Goal: Task Accomplishment & Management: Complete application form

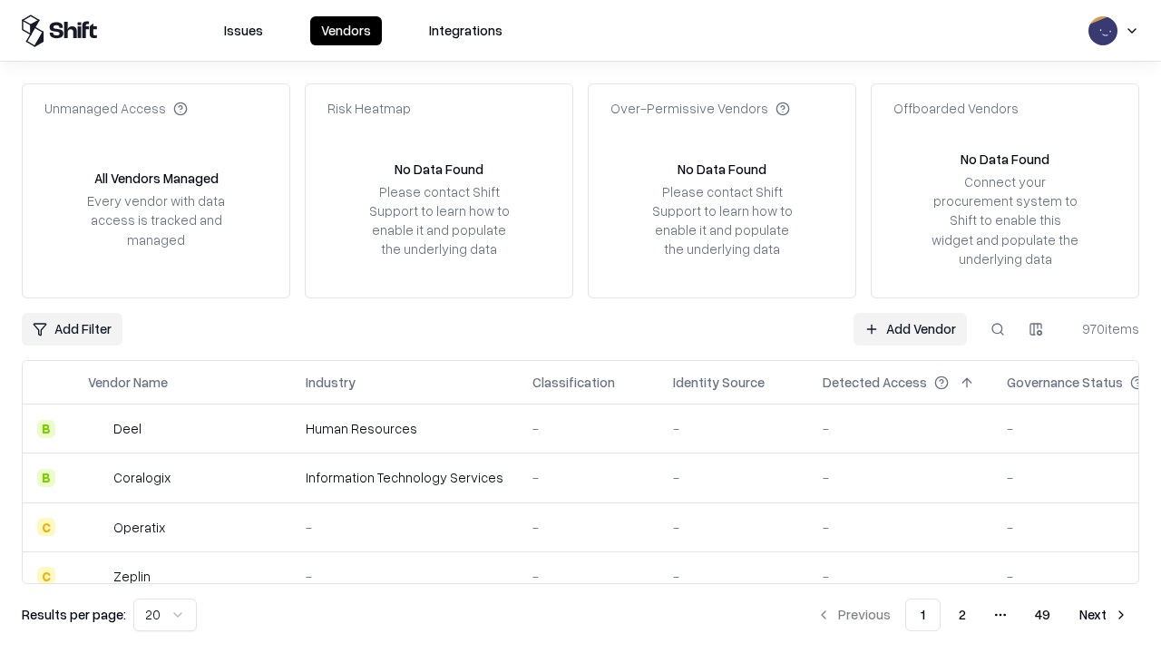
click at [910, 328] on link "Add Vendor" at bounding box center [910, 329] width 113 height 33
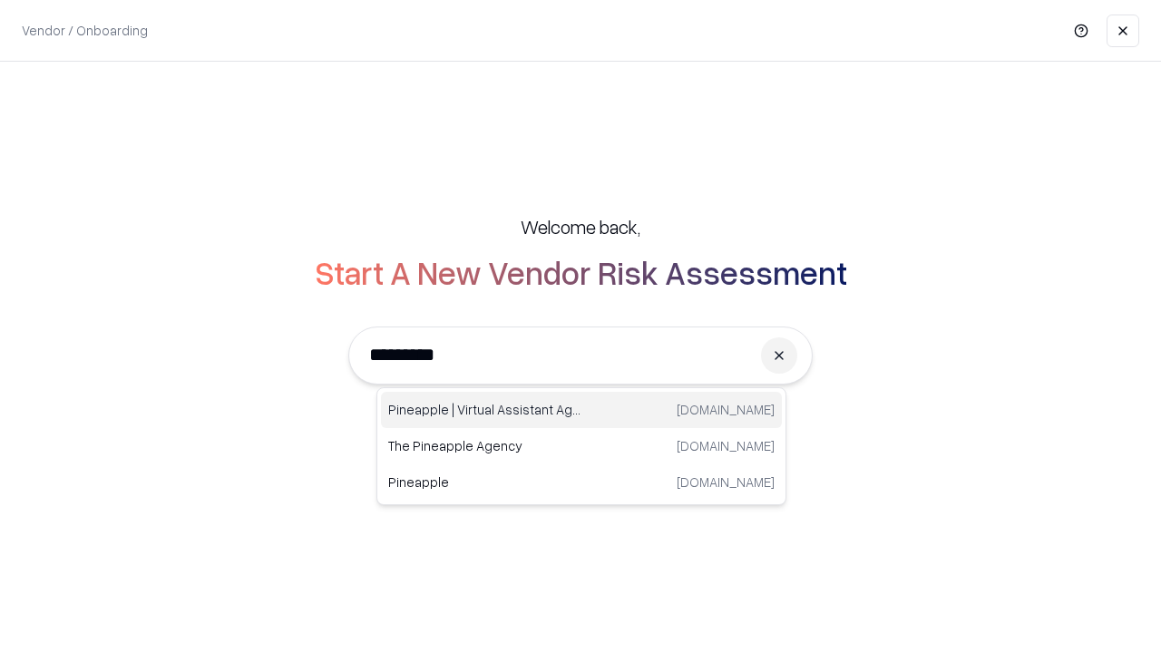
click at [581, 410] on div "Pineapple | Virtual Assistant Agency [DOMAIN_NAME]" at bounding box center [581, 410] width 401 height 36
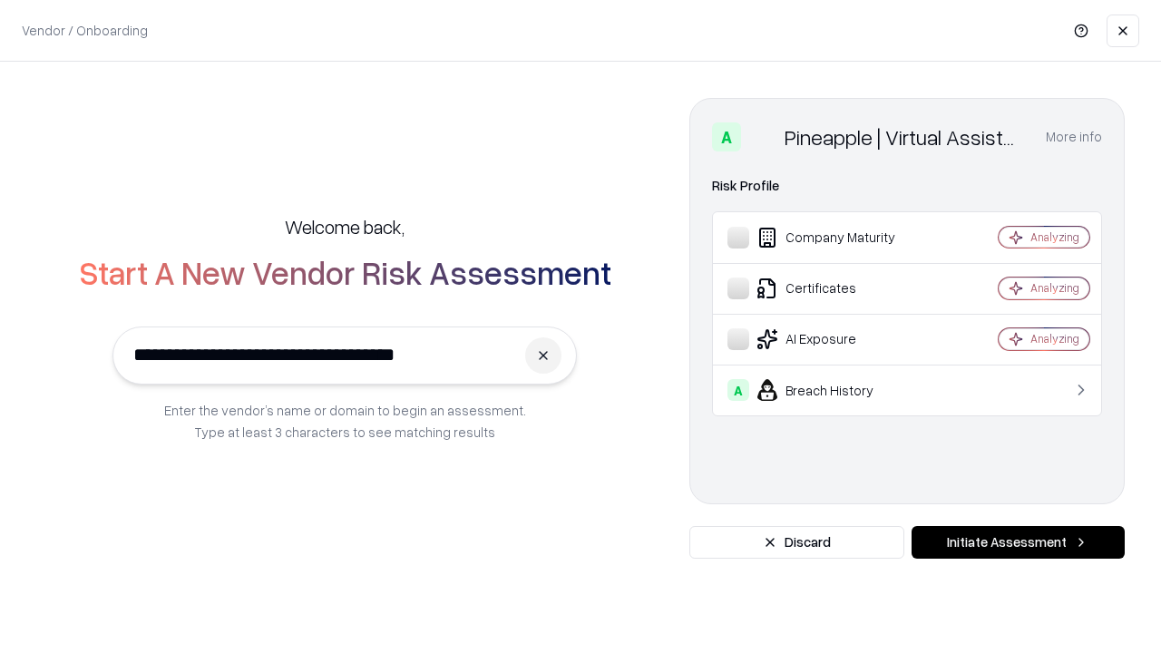
type input "**********"
click at [1018, 542] on button "Initiate Assessment" at bounding box center [1018, 542] width 213 height 33
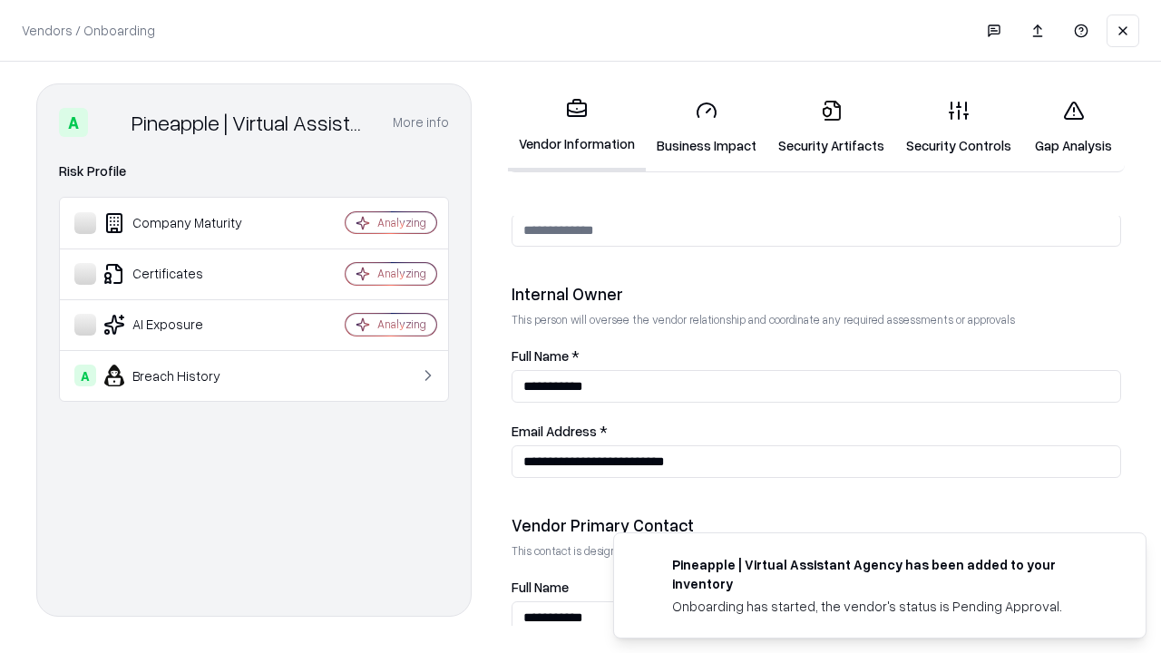
scroll to position [940, 0]
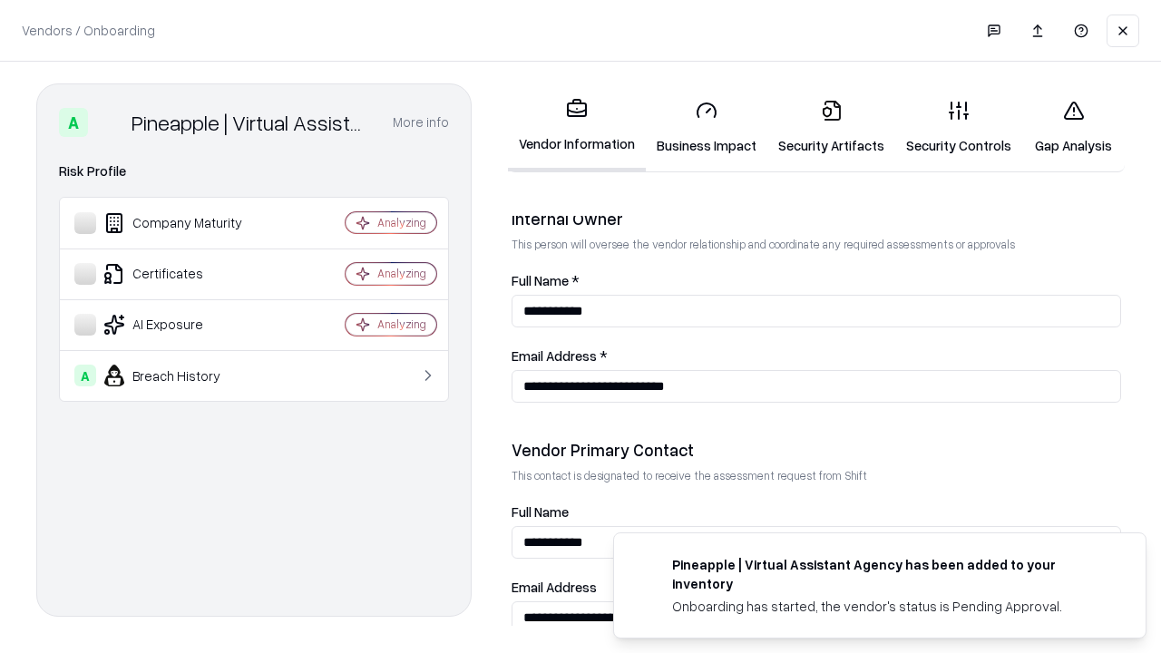
click at [707, 127] on link "Business Impact" at bounding box center [707, 127] width 122 height 84
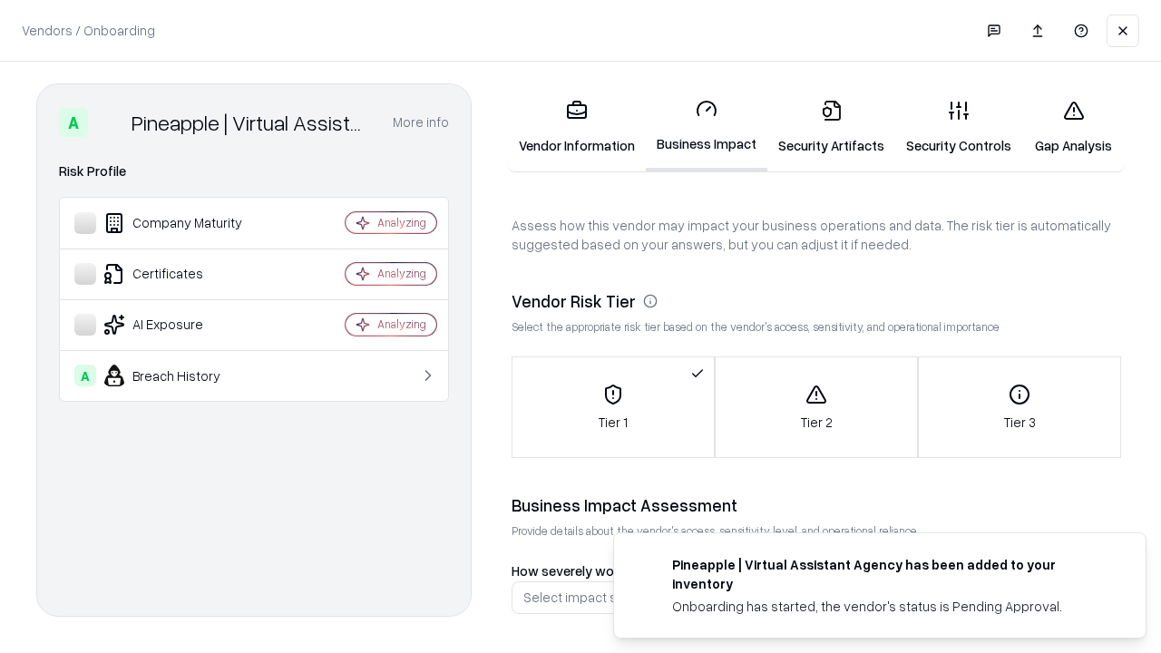
click at [831, 127] on link "Security Artifacts" at bounding box center [831, 127] width 128 height 84
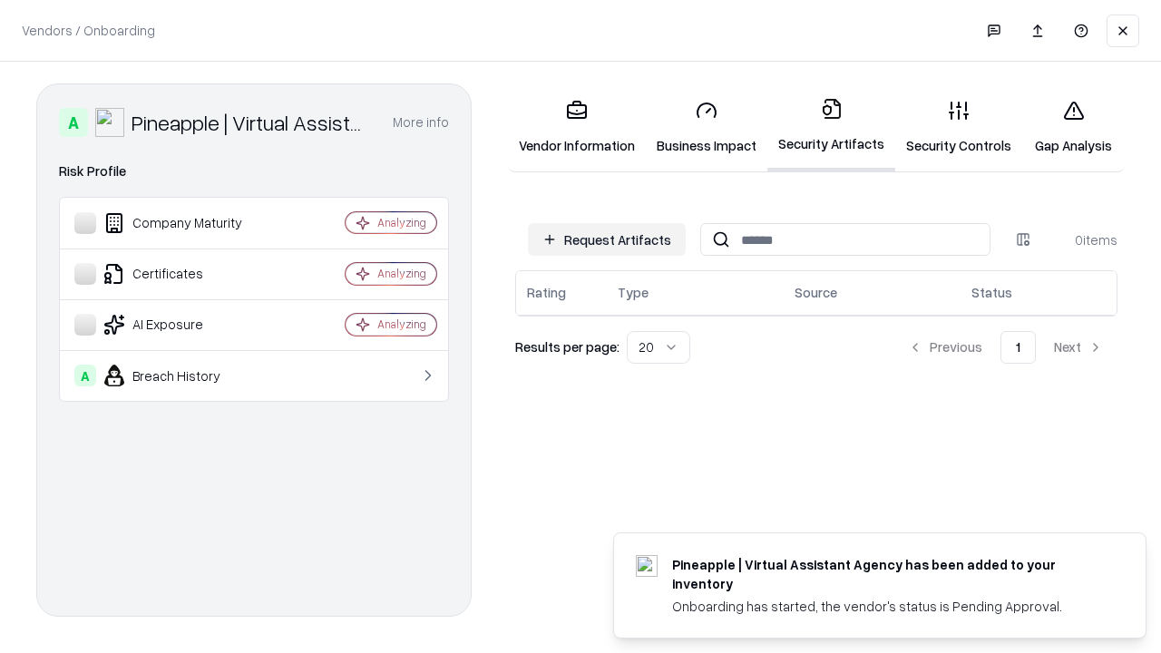
click at [607, 239] on button "Request Artifacts" at bounding box center [607, 239] width 158 height 33
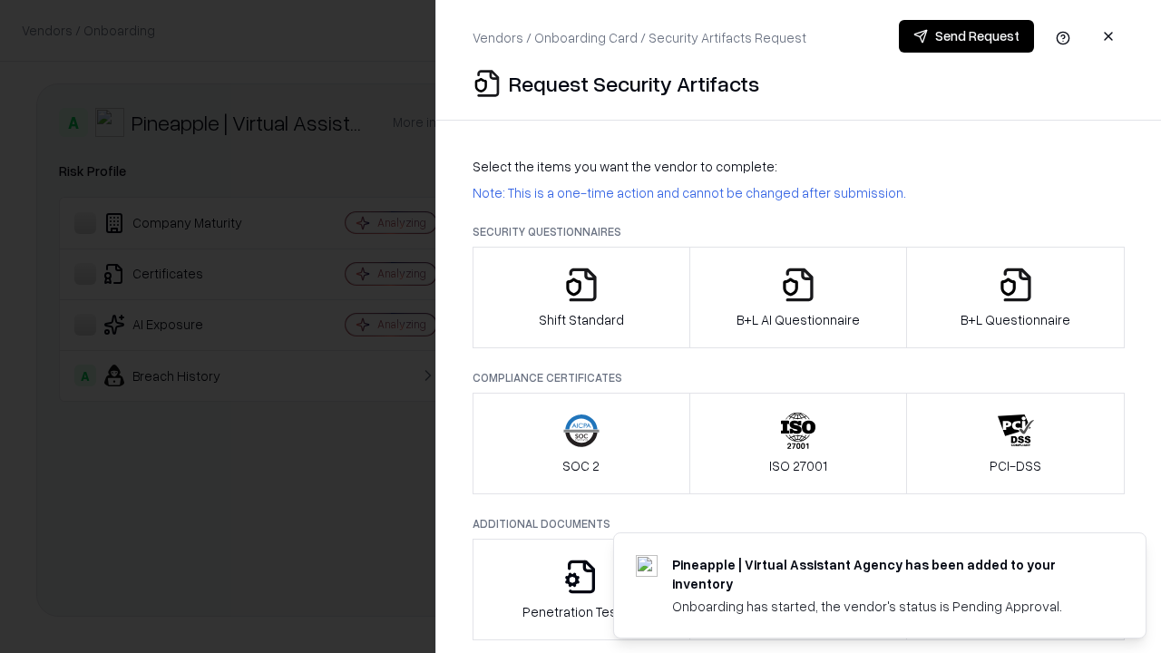
click at [580, 298] on icon "button" at bounding box center [581, 285] width 36 height 36
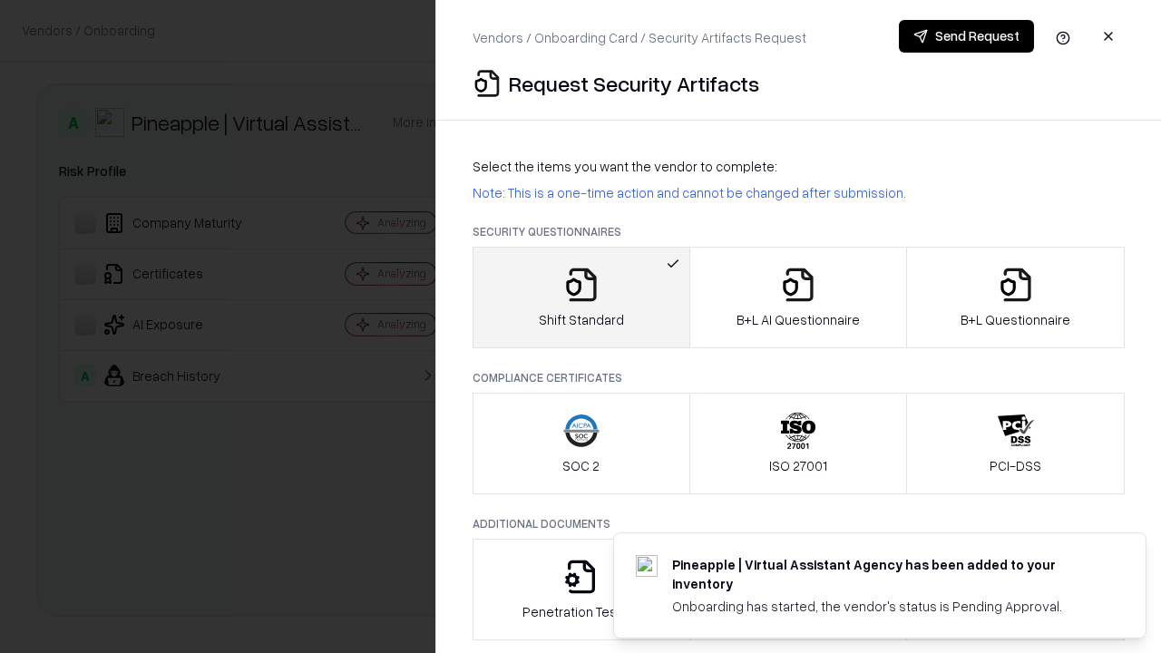
click at [966, 36] on button "Send Request" at bounding box center [966, 36] width 135 height 33
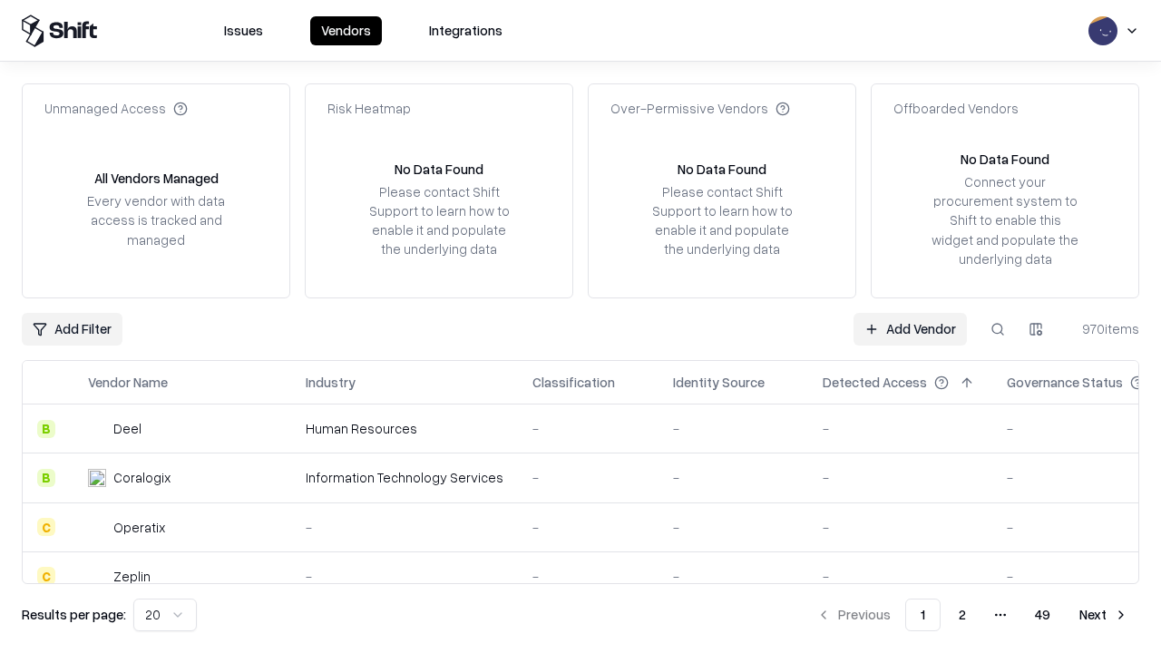
click at [998, 328] on button at bounding box center [997, 329] width 33 height 33
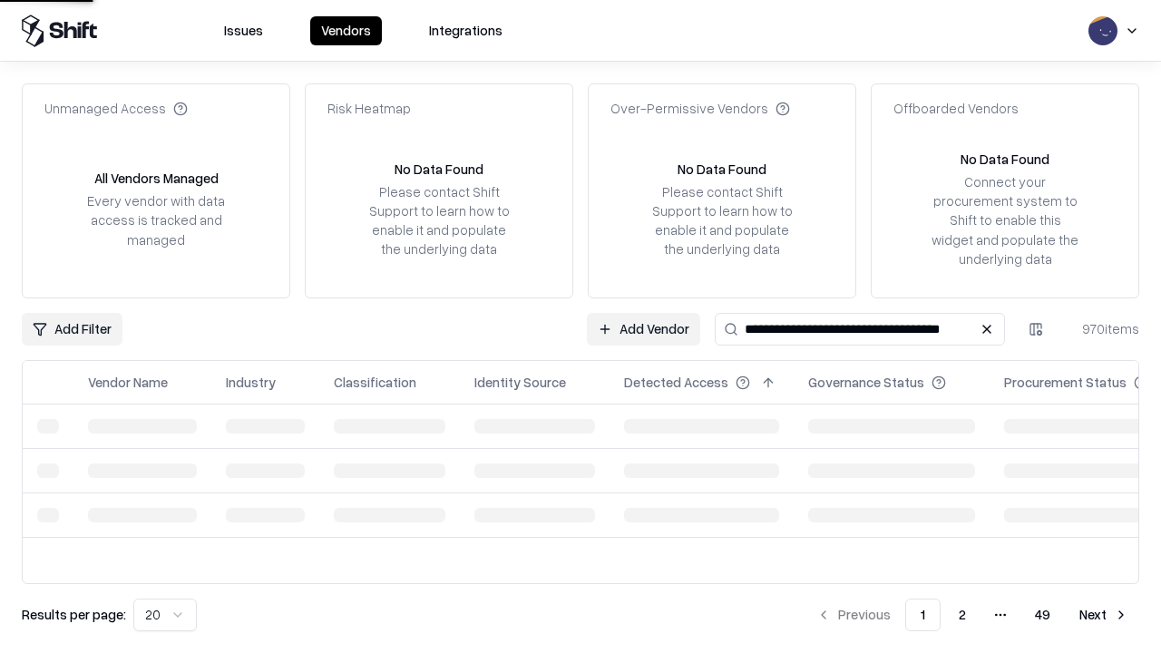
type input "**********"
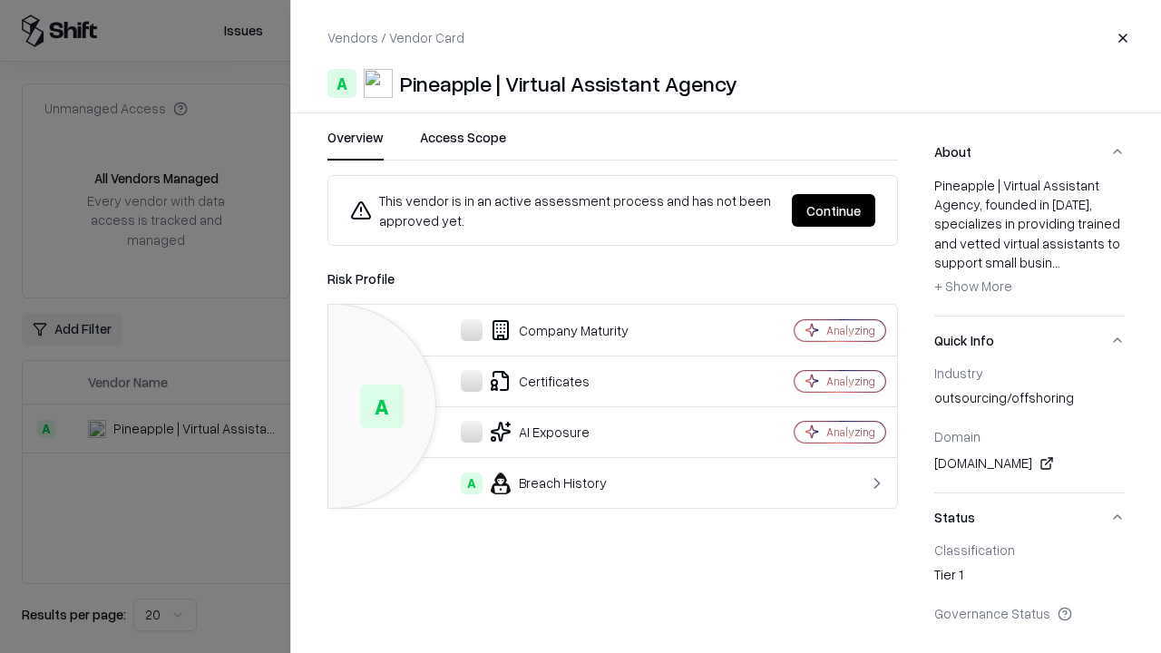
click at [834, 210] on button "Continue" at bounding box center [833, 210] width 83 height 33
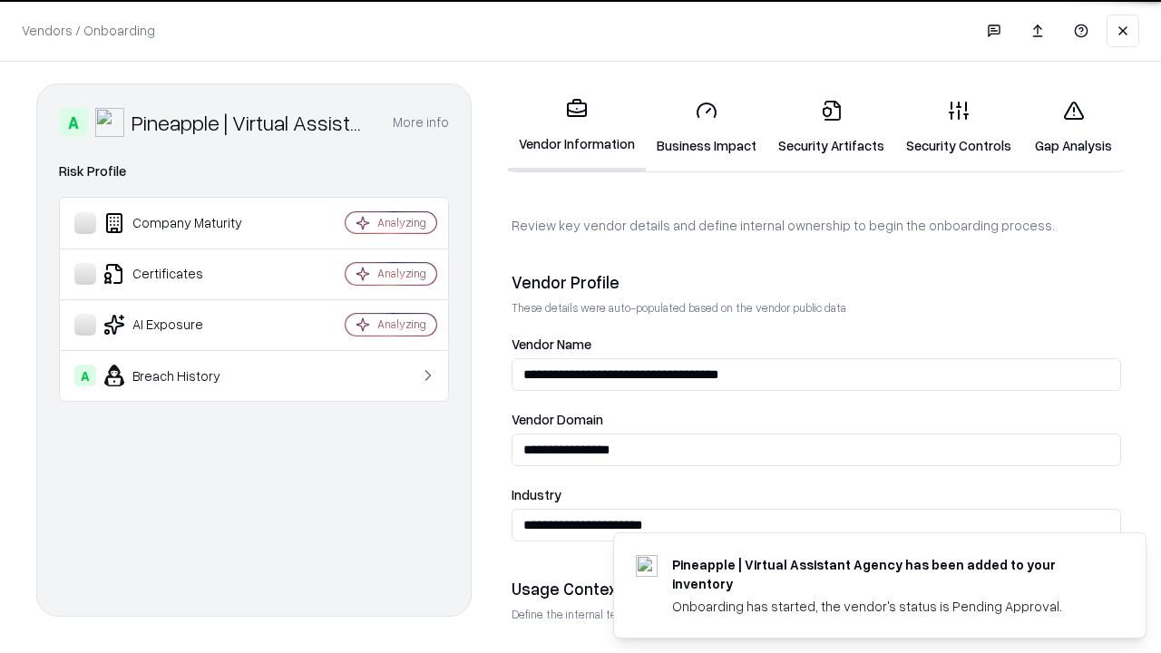
click at [831, 127] on link "Security Artifacts" at bounding box center [831, 127] width 128 height 84
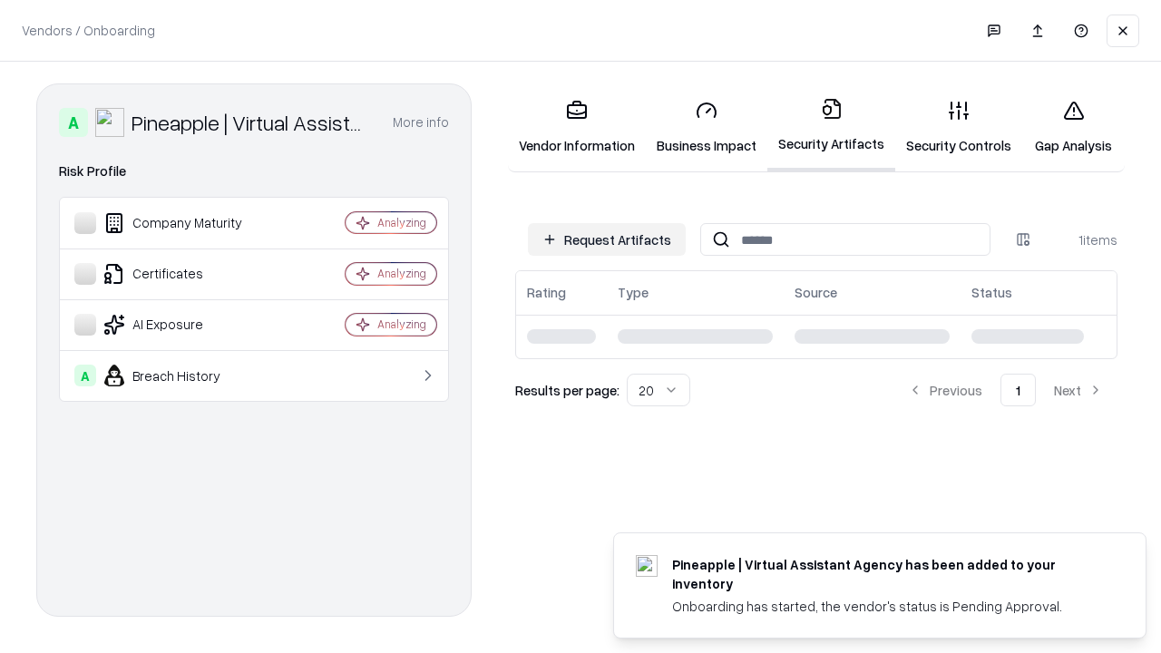
click at [959, 127] on link "Security Controls" at bounding box center [958, 127] width 127 height 84
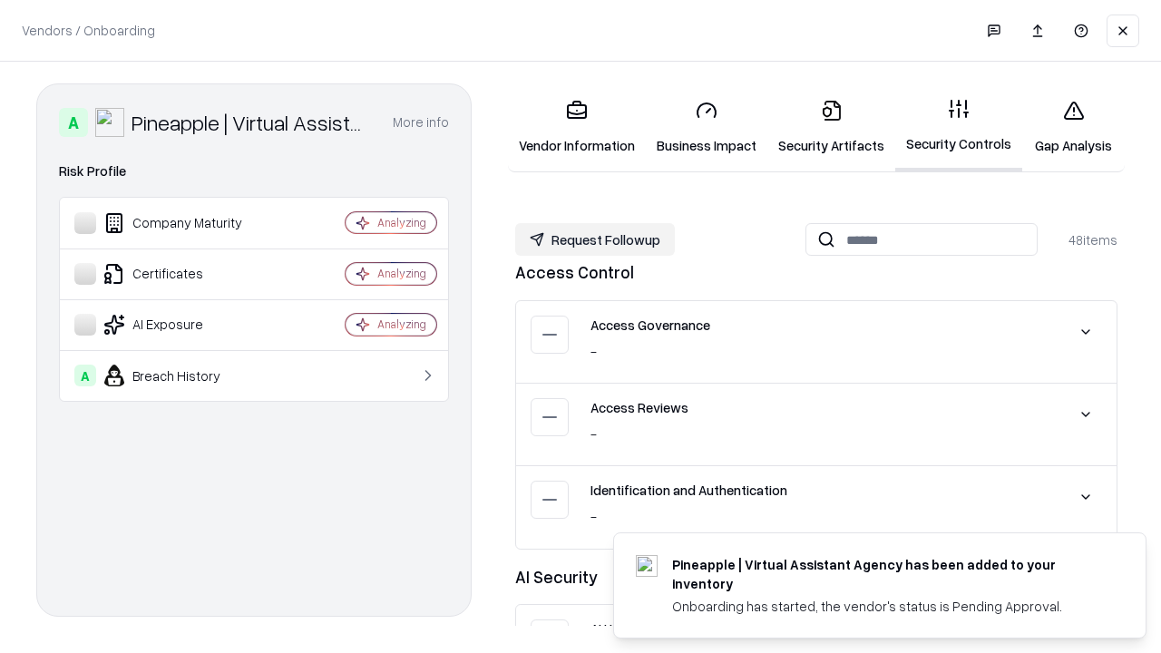
click at [595, 239] on button "Request Followup" at bounding box center [595, 239] width 160 height 33
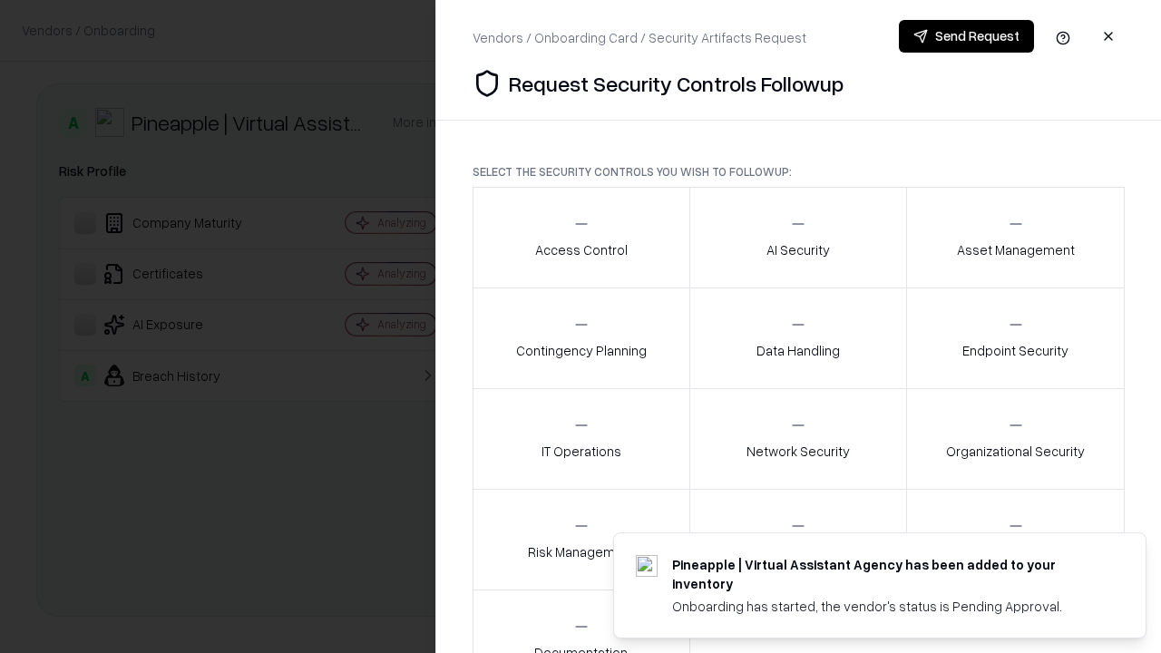
click at [580, 238] on div "Access Control" at bounding box center [581, 237] width 93 height 44
click at [966, 36] on button "Send Request" at bounding box center [966, 36] width 135 height 33
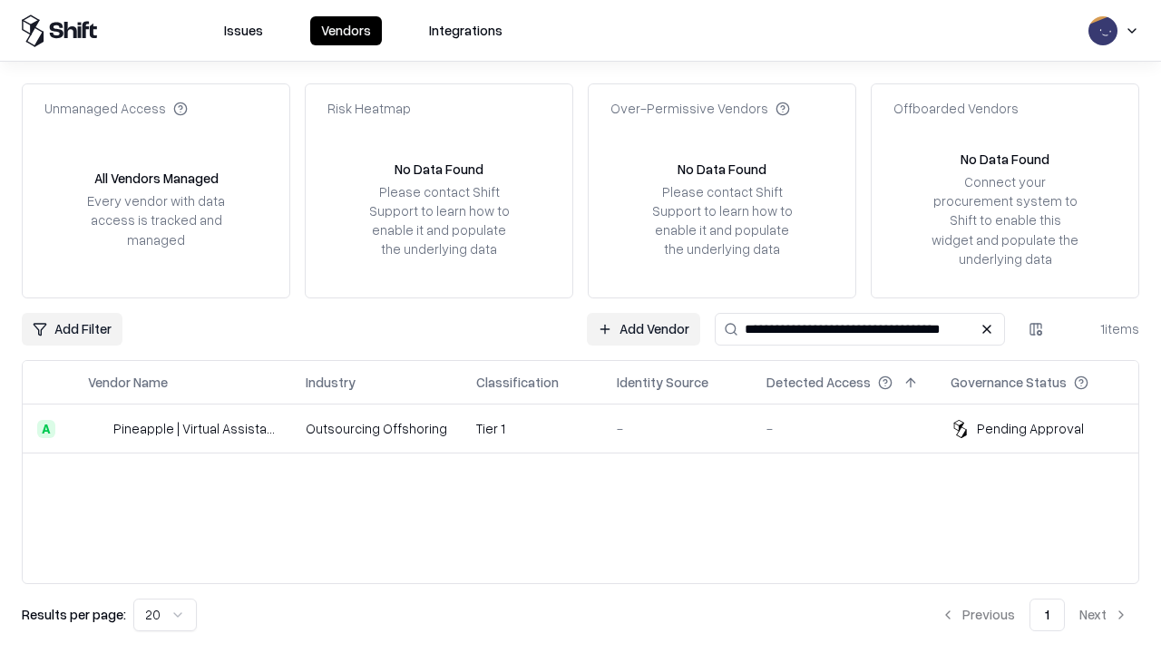
type input "**********"
click at [591, 428] on td "Tier 1" at bounding box center [532, 429] width 141 height 49
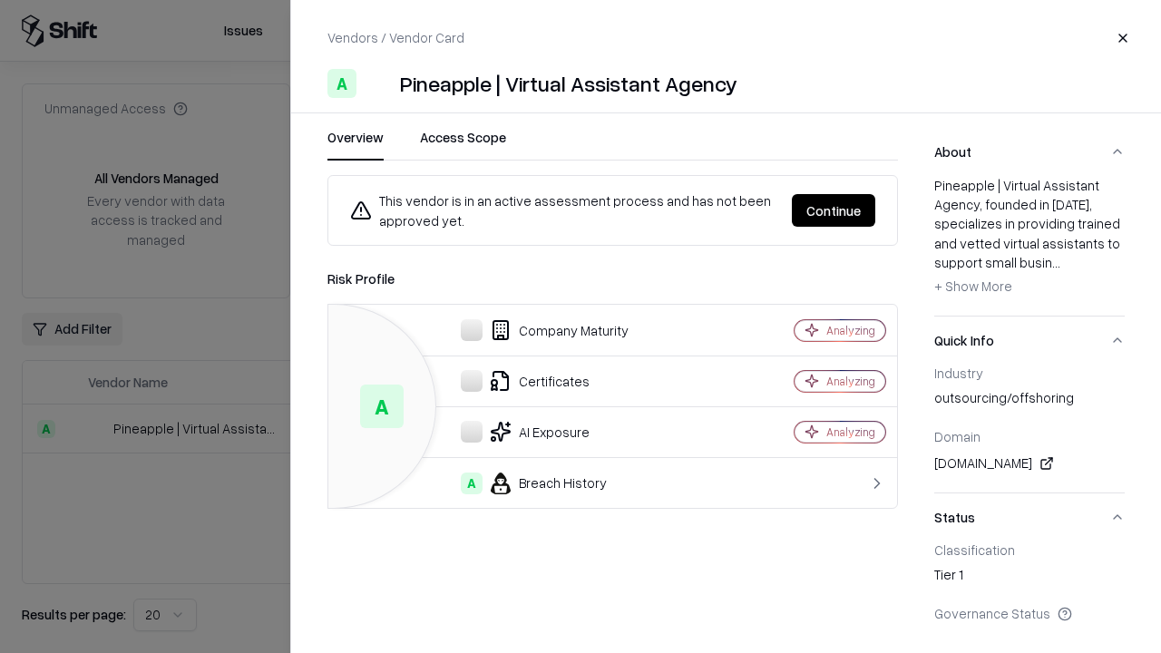
click at [834, 210] on button "Continue" at bounding box center [833, 210] width 83 height 33
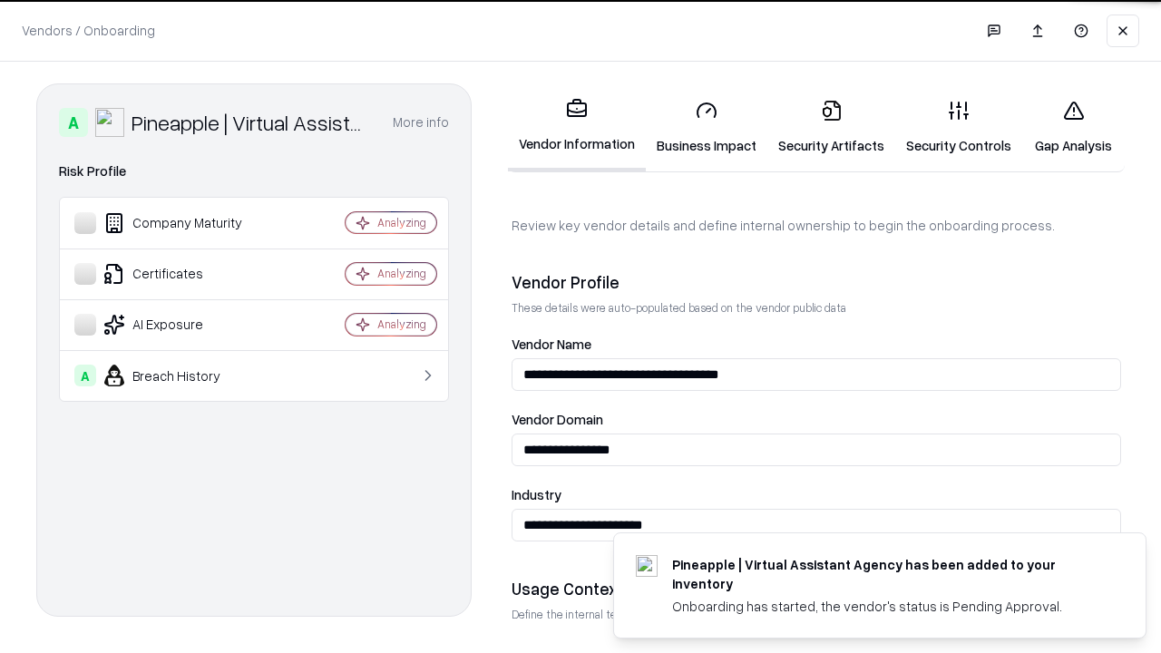
click at [1073, 127] on link "Gap Analysis" at bounding box center [1073, 127] width 102 height 84
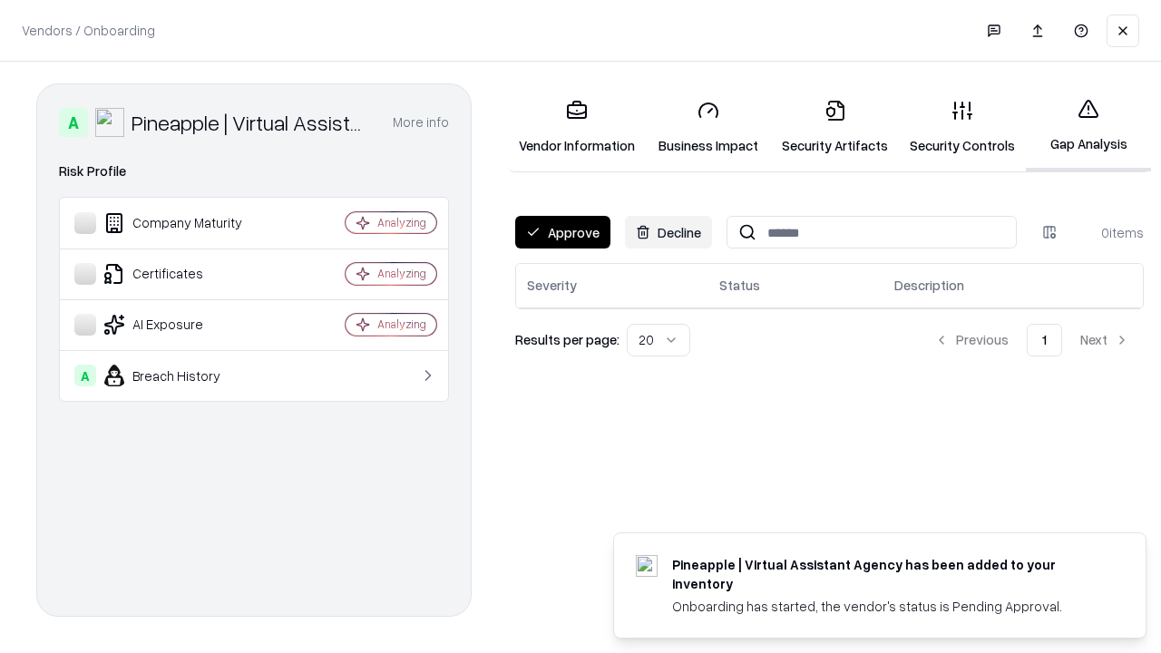
click at [562, 232] on button "Approve" at bounding box center [562, 232] width 95 height 33
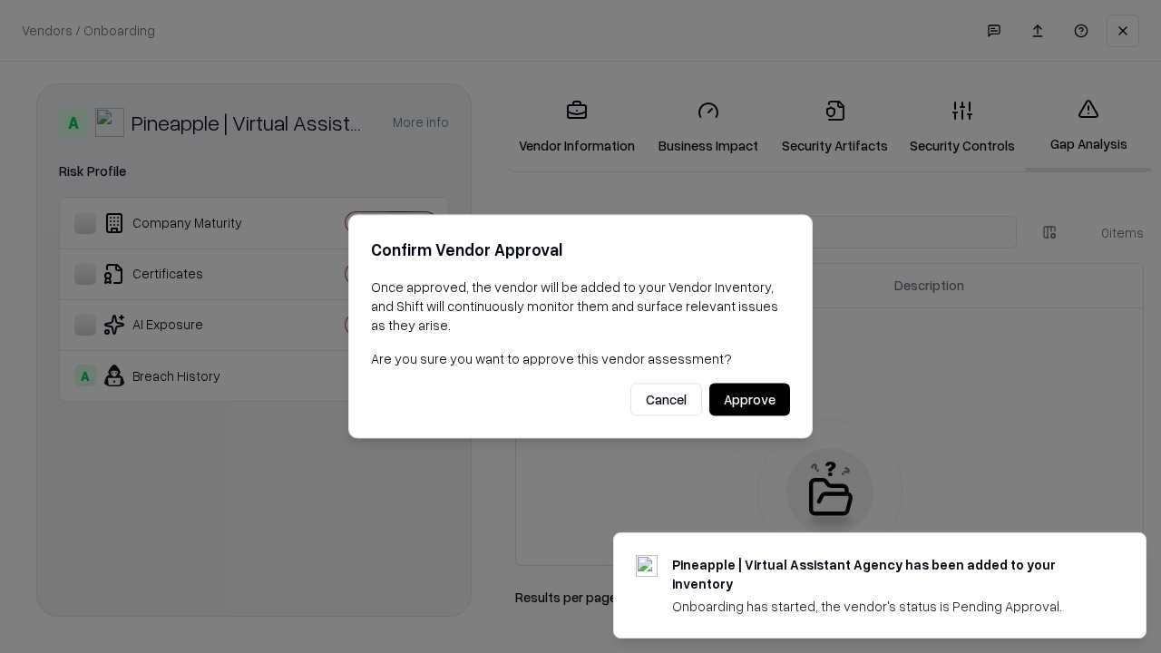
click at [749, 399] on button "Approve" at bounding box center [749, 400] width 81 height 33
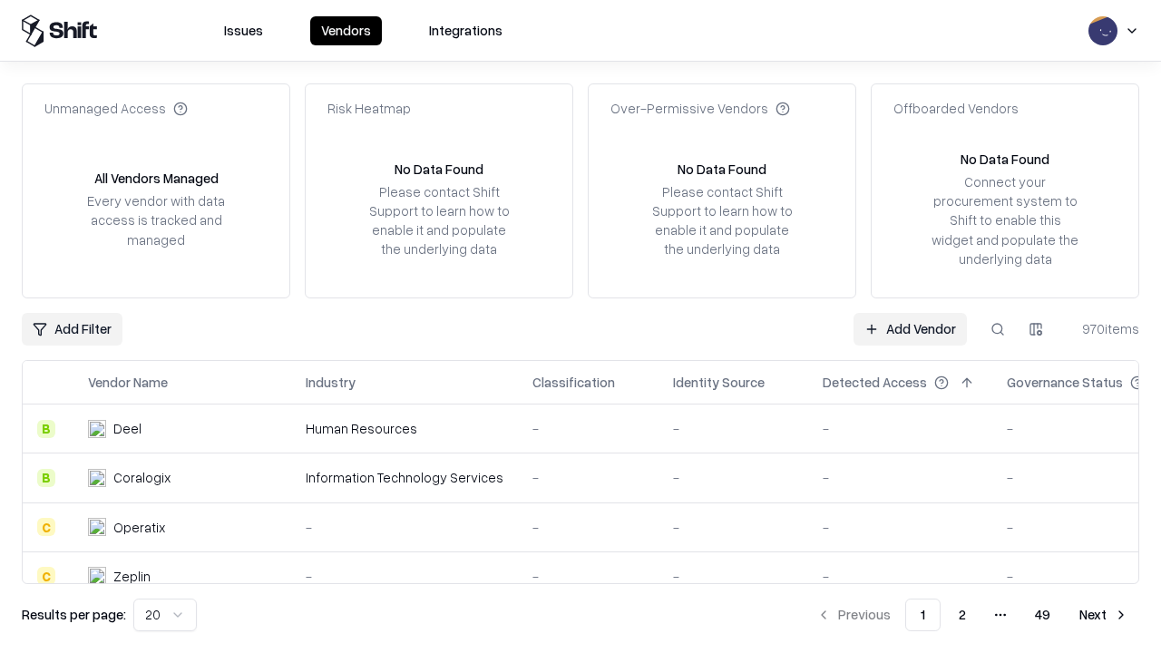
type input "**********"
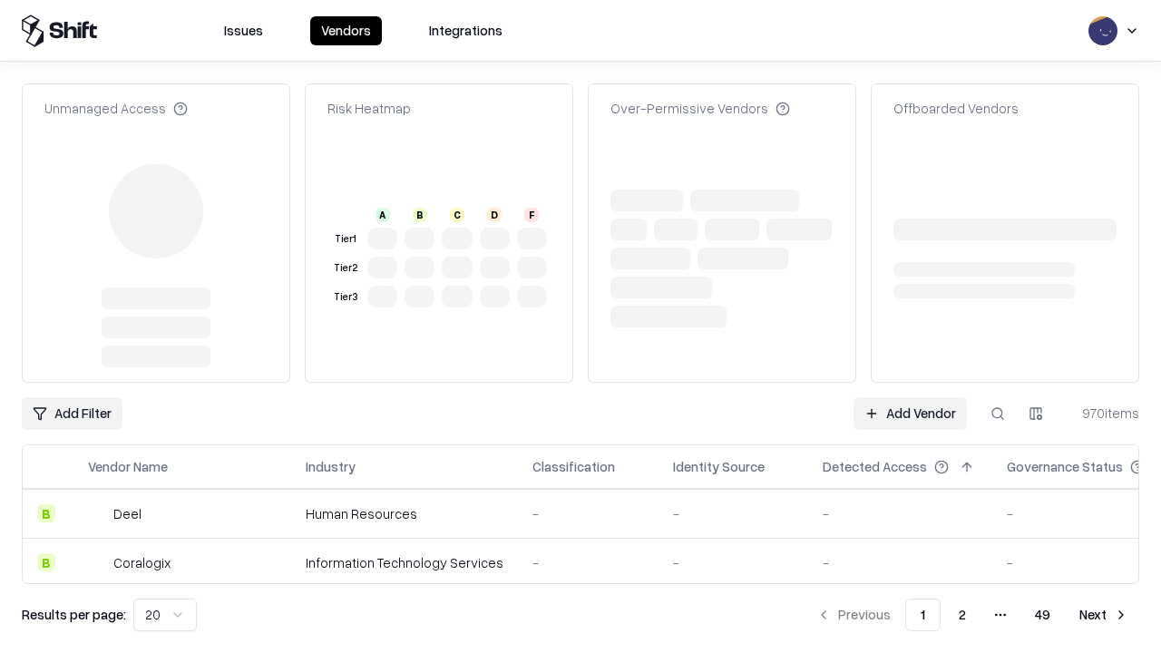
click at [910, 397] on link "Add Vendor" at bounding box center [910, 413] width 113 height 33
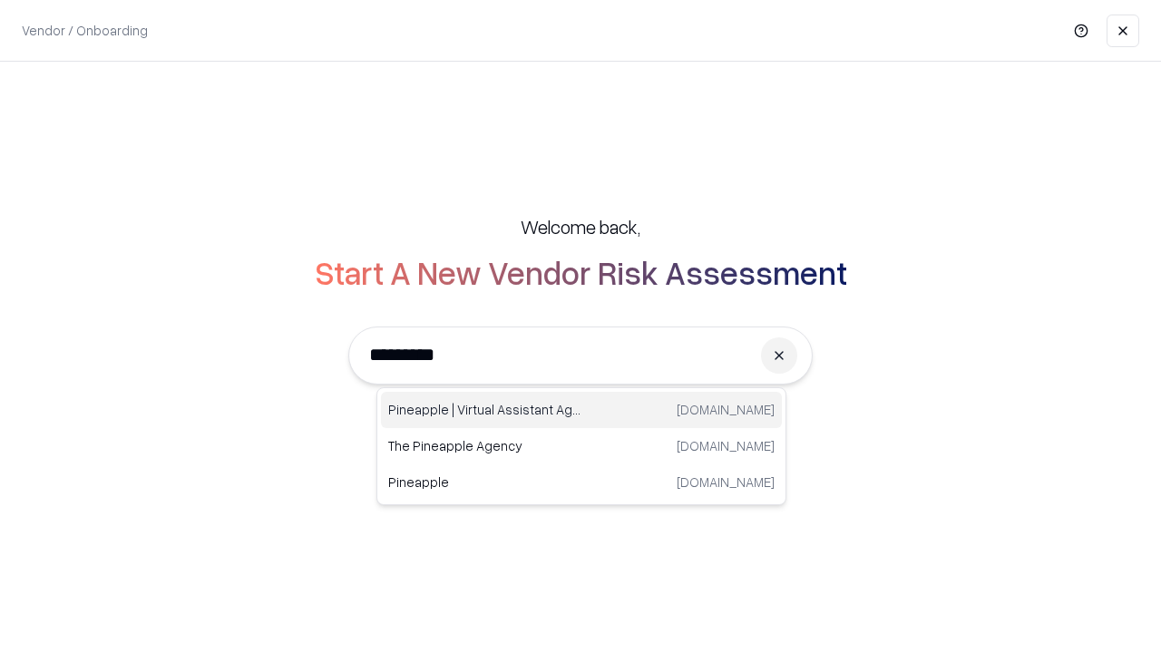
click at [581, 410] on div "Pineapple | Virtual Assistant Agency [DOMAIN_NAME]" at bounding box center [581, 410] width 401 height 36
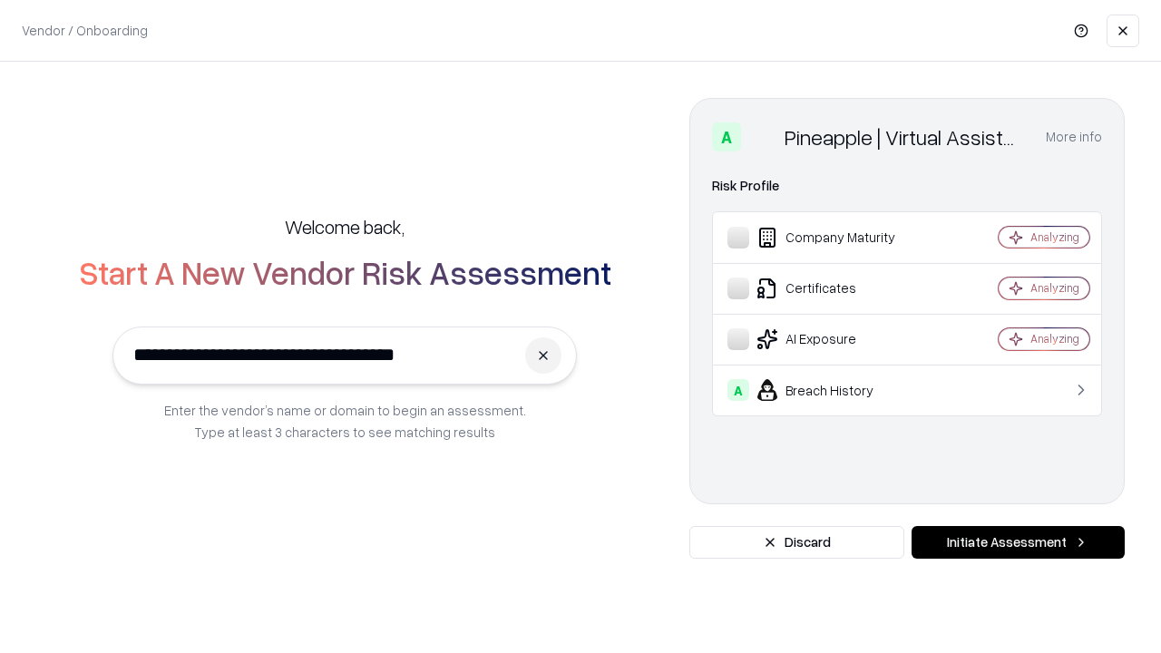
type input "**********"
click at [1018, 542] on button "Initiate Assessment" at bounding box center [1018, 542] width 213 height 33
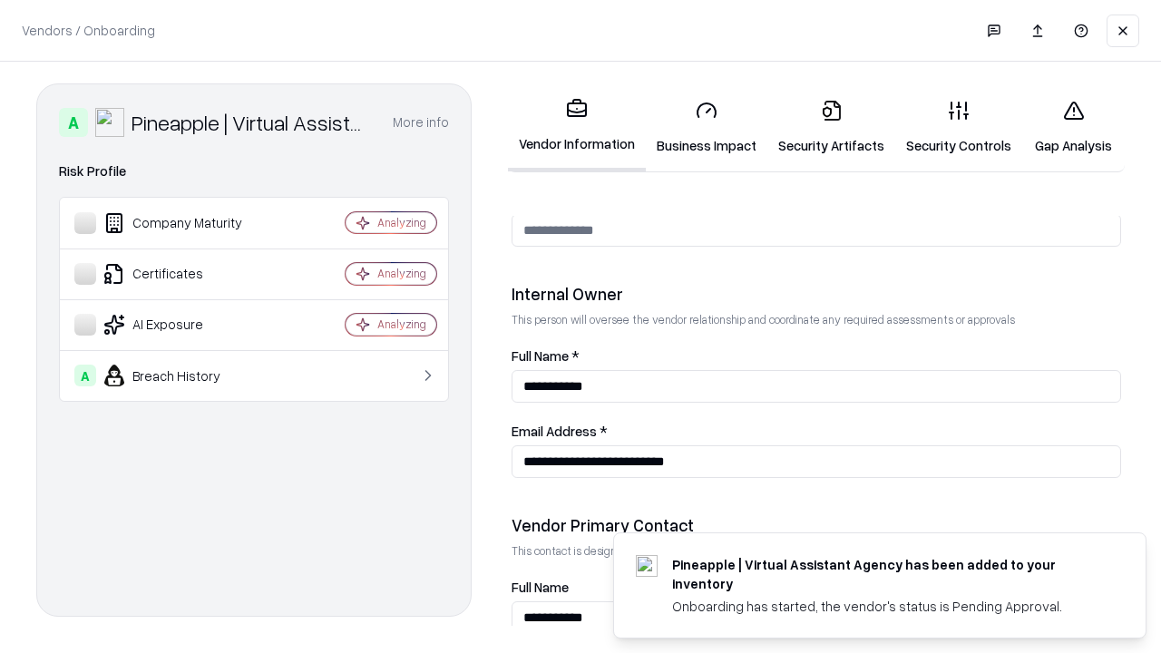
scroll to position [940, 0]
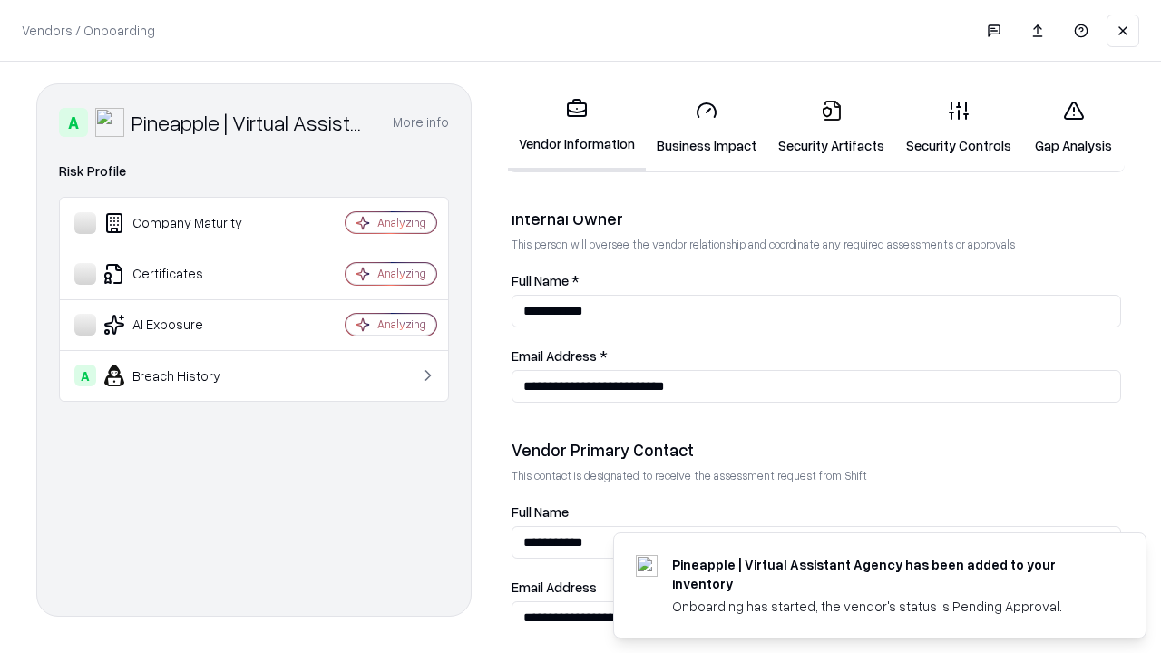
click at [1073, 127] on link "Gap Analysis" at bounding box center [1073, 127] width 102 height 84
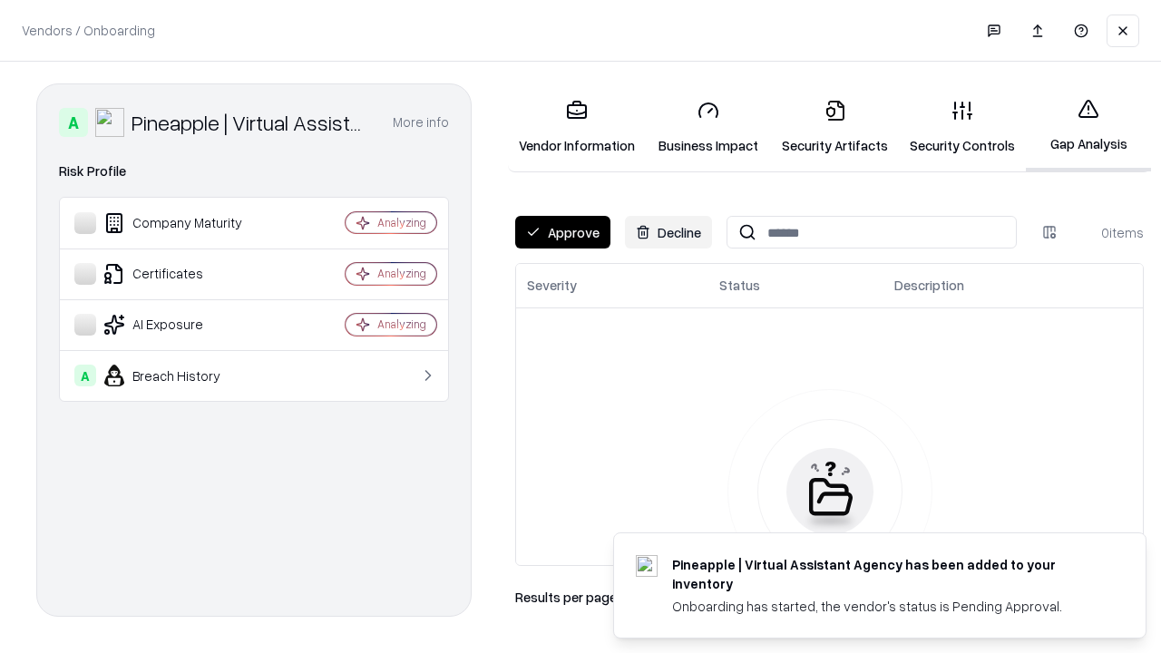
click at [562, 232] on button "Approve" at bounding box center [562, 232] width 95 height 33
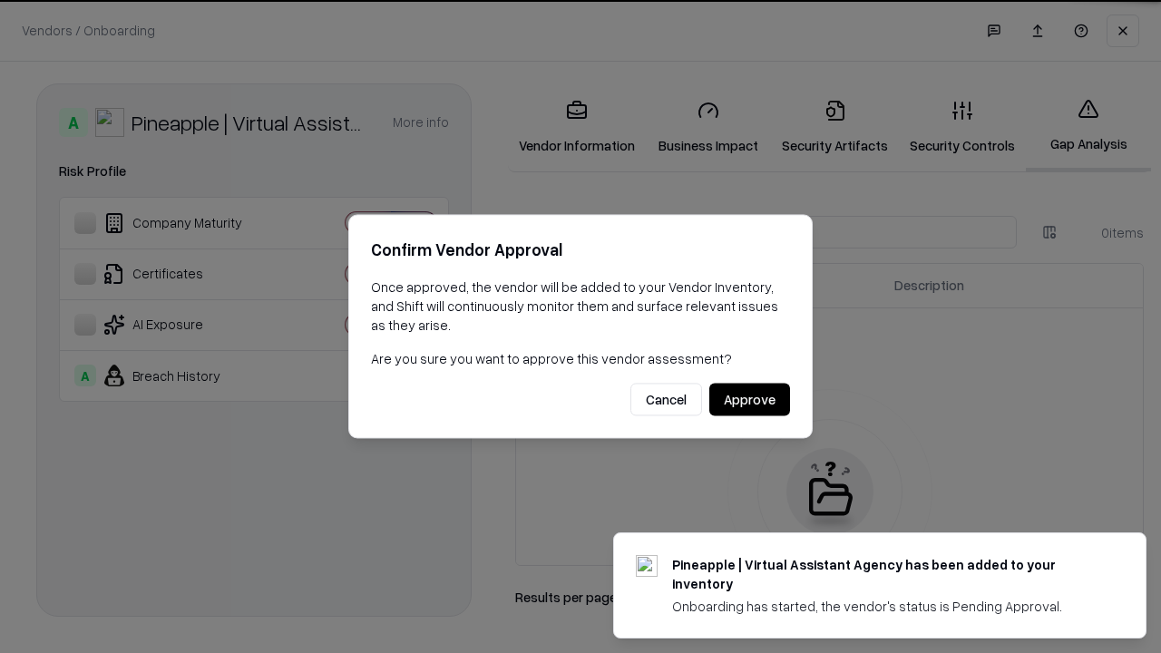
click at [749, 399] on button "Approve" at bounding box center [749, 400] width 81 height 33
